Goal: Information Seeking & Learning: Learn about a topic

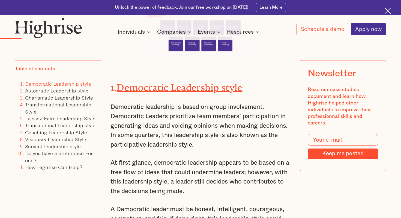
scroll to position [676, 0]
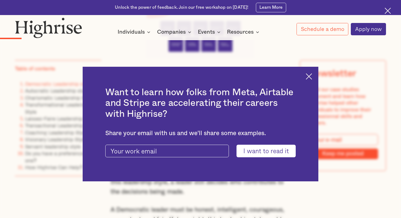
click at [310, 76] on img at bounding box center [309, 76] width 6 height 6
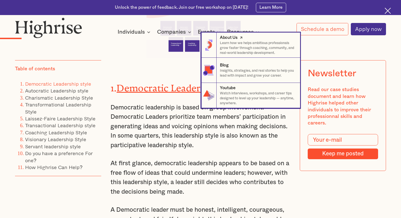
click at [239, 43] on p "Learn how we helps ambitious professionals grow faster through coaching, commun…" at bounding box center [257, 48] width 75 height 15
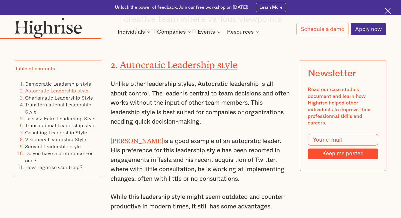
scroll to position [1670, 0]
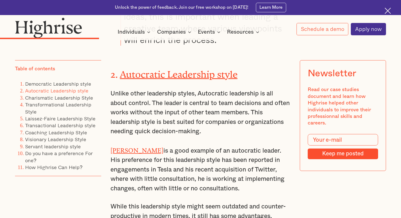
click at [387, 10] on img at bounding box center [388, 11] width 6 height 6
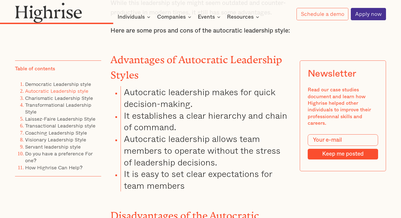
scroll to position [1834, 0]
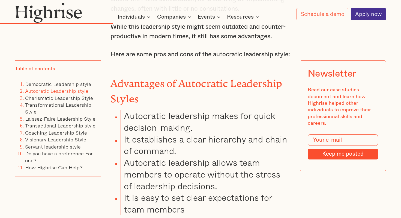
click at [152, 78] on strong "Advantages of Autocratic Leadership Styles" at bounding box center [197, 89] width 172 height 22
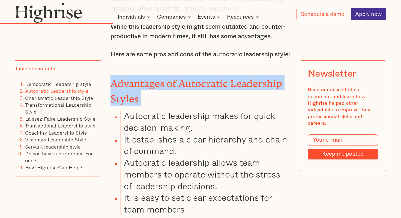
click at [152, 78] on strong "Advantages of Autocratic Leadership Styles" at bounding box center [197, 89] width 172 height 22
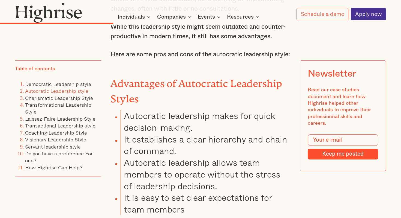
click at [156, 78] on strong "Advantages of Autocratic Leadership Styles" at bounding box center [197, 89] width 172 height 22
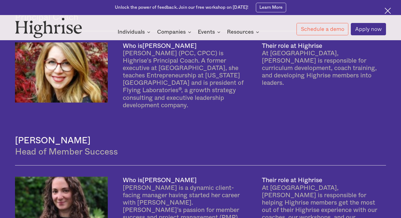
scroll to position [614, 0]
